Goal: Navigation & Orientation: Find specific page/section

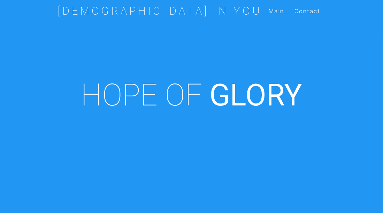
scroll to position [243, 0]
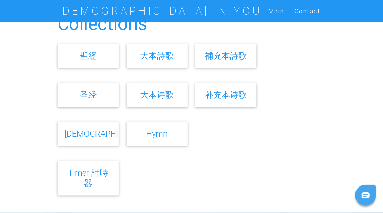
click at [92, 135] on link "[DEMOGRAPHIC_DATA]" at bounding box center [108, 133] width 86 height 10
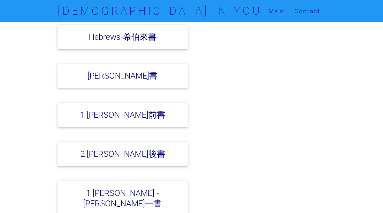
scroll to position [2480, 0]
